Goal: Task Accomplishment & Management: Manage account settings

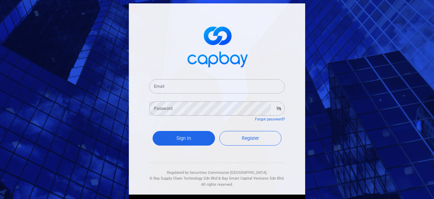
click at [196, 87] on input "Email" at bounding box center [217, 86] width 136 height 14
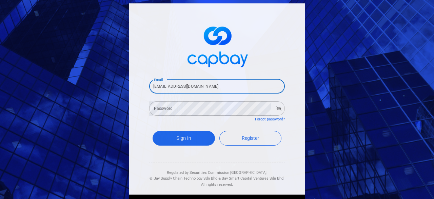
type input "[EMAIL_ADDRESS][DOMAIN_NAME]"
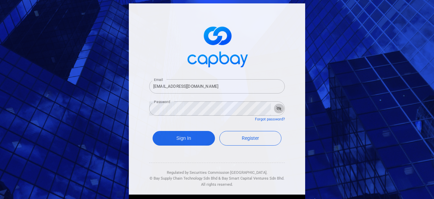
click at [277, 108] on icon "button" at bounding box center [279, 108] width 5 height 4
click at [185, 135] on button "Sign In" at bounding box center [184, 138] width 62 height 15
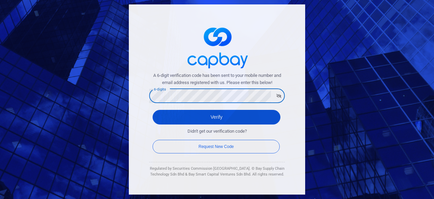
click at [231, 116] on button "Verify" at bounding box center [217, 117] width 128 height 15
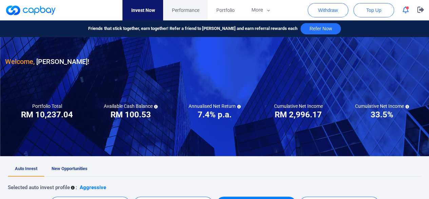
click at [191, 11] on span "Performance" at bounding box center [185, 9] width 27 height 7
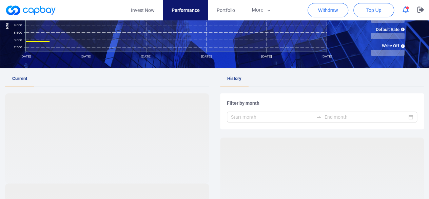
scroll to position [102, 0]
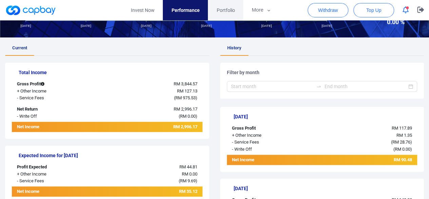
click at [229, 9] on span "Portfolio" at bounding box center [226, 9] width 18 height 7
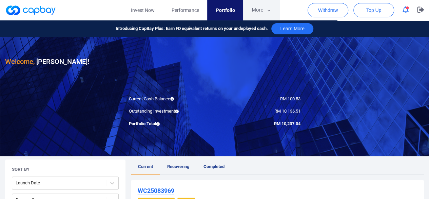
click at [268, 10] on icon "button" at bounding box center [268, 10] width 5 height 6
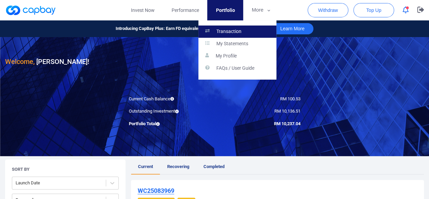
click at [244, 29] on link "Transaction" at bounding box center [238, 31] width 78 height 12
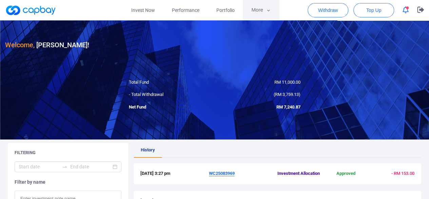
click at [266, 13] on icon "button" at bounding box center [268, 10] width 5 height 6
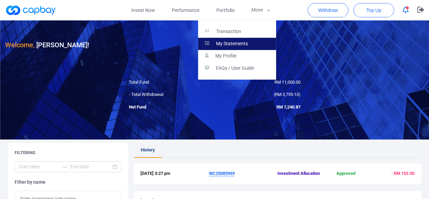
click at [243, 43] on p "My Statements" at bounding box center [232, 44] width 32 height 6
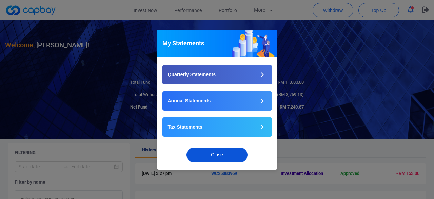
click at [208, 150] on button "Close" at bounding box center [217, 154] width 61 height 15
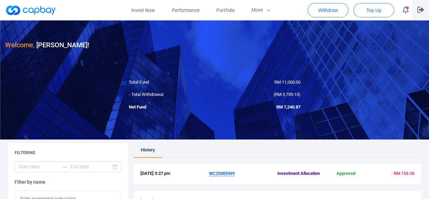
click at [419, 10] on icon "button" at bounding box center [420, 9] width 7 height 6
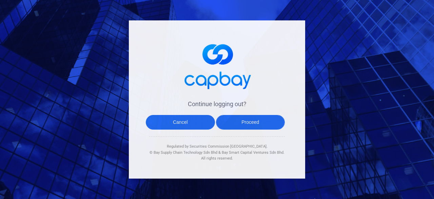
click at [250, 121] on button "Proceed" at bounding box center [250, 122] width 69 height 15
